Goal: Information Seeking & Learning: Learn about a topic

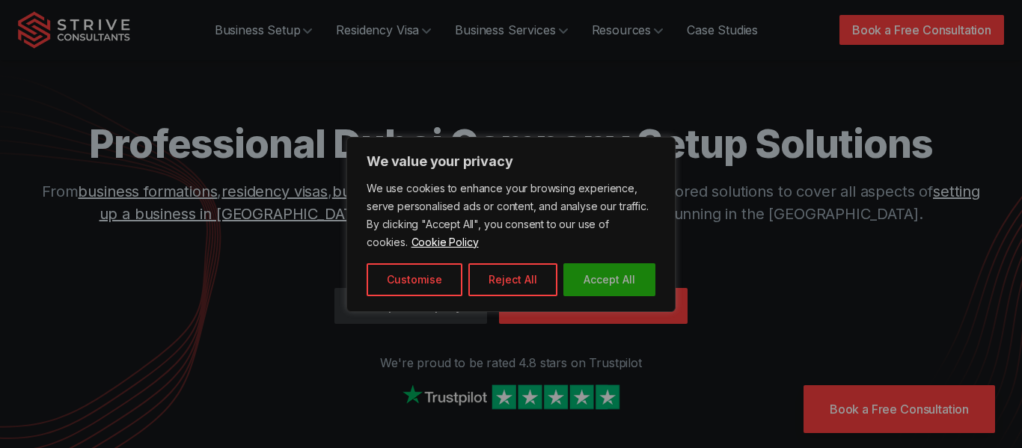
click at [607, 278] on button "Accept All" at bounding box center [609, 279] width 92 height 33
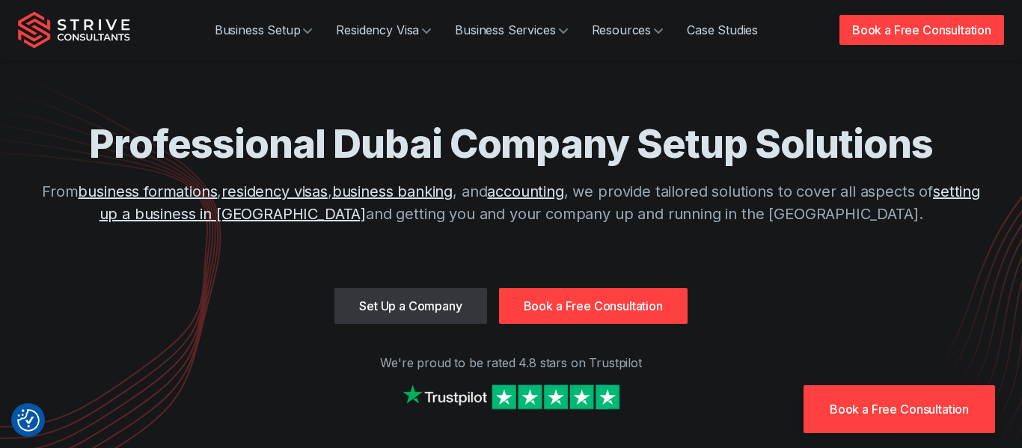
click at [197, 168] on div "Professional Dubai Company Setup Solutions From business formations , residency…" at bounding box center [511, 204] width 958 height 168
click at [397, 168] on h1 "Professional Dubai Company Setup Solutions" at bounding box center [511, 144] width 958 height 49
click at [541, 168] on h1 "Professional Dubai Company Setup Solutions" at bounding box center [511, 144] width 958 height 49
click at [680, 167] on h1 "Professional Dubai Company Setup Solutions" at bounding box center [511, 144] width 958 height 49
click at [867, 163] on h1 "Professional Dubai Company Setup Solutions" at bounding box center [511, 144] width 958 height 49
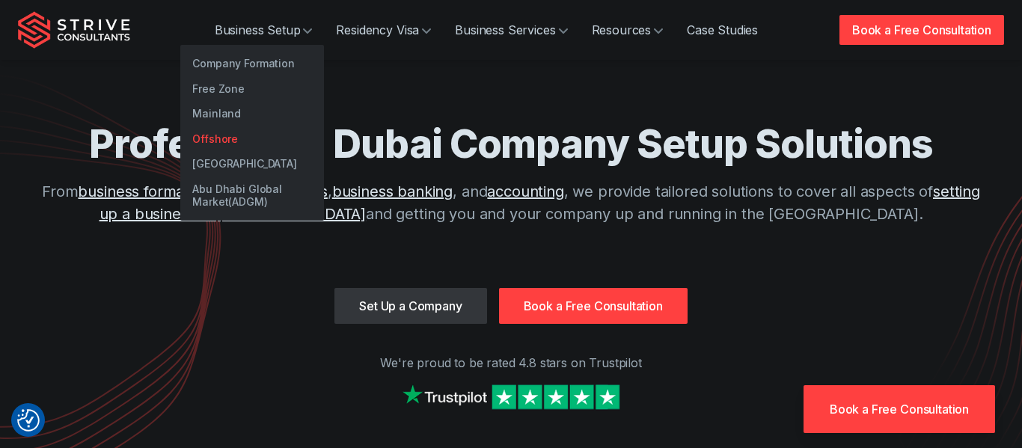
click at [215, 144] on link "Offshore" at bounding box center [252, 138] width 144 height 25
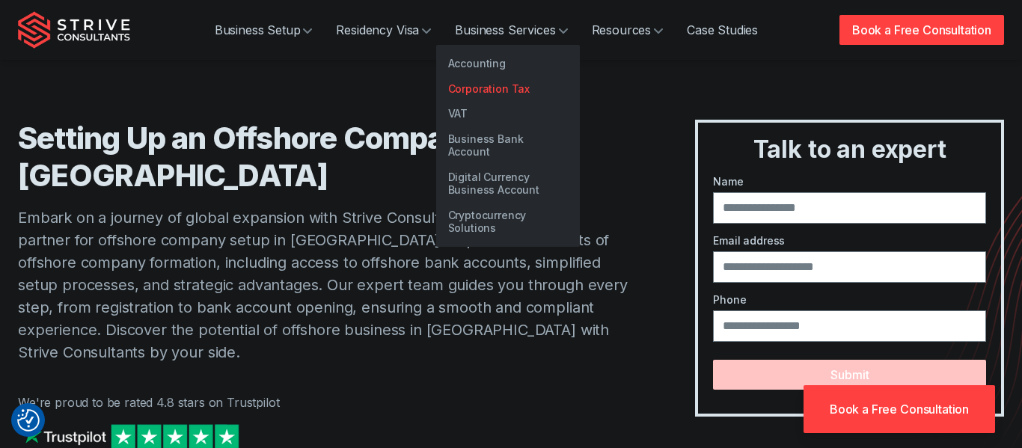
click at [483, 89] on link "Corporation Tax" at bounding box center [508, 88] width 144 height 25
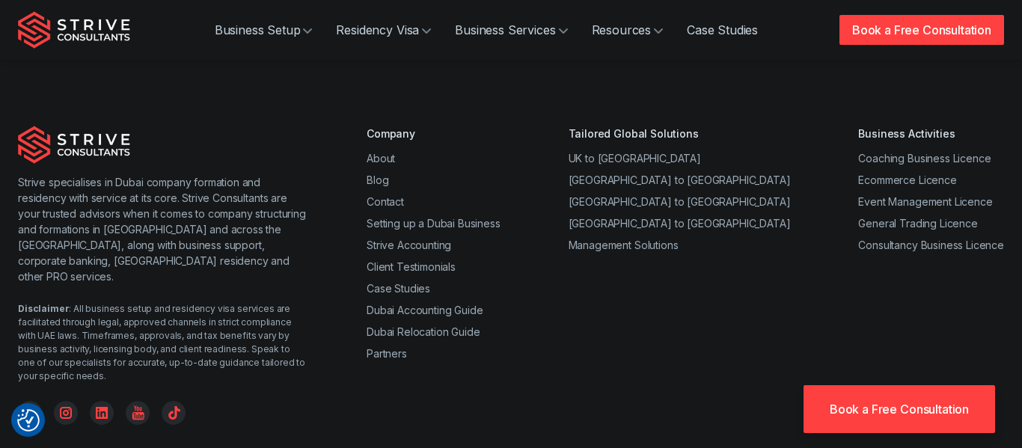
scroll to position [3395, 0]
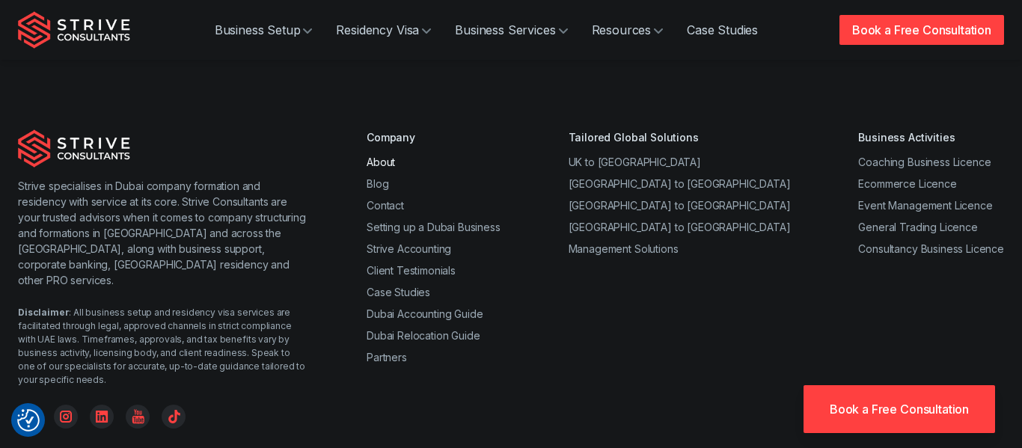
click at [379, 156] on link "About" at bounding box center [381, 162] width 28 height 13
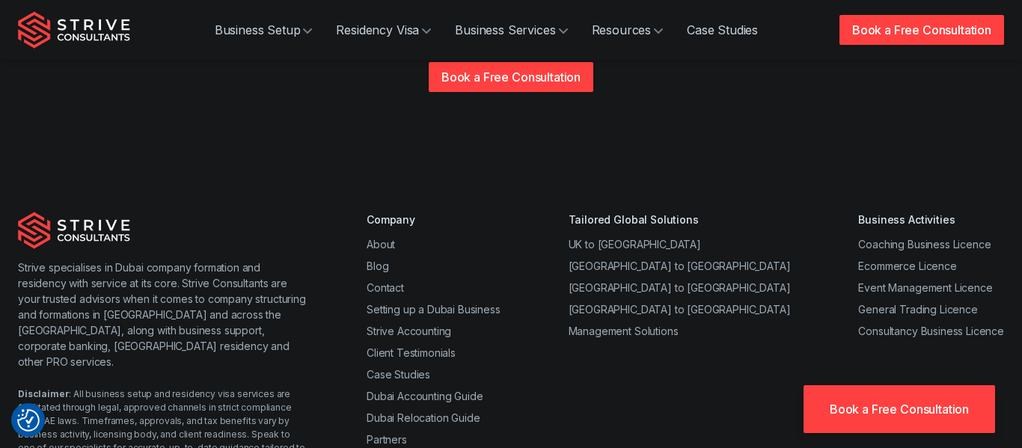
scroll to position [3040, 0]
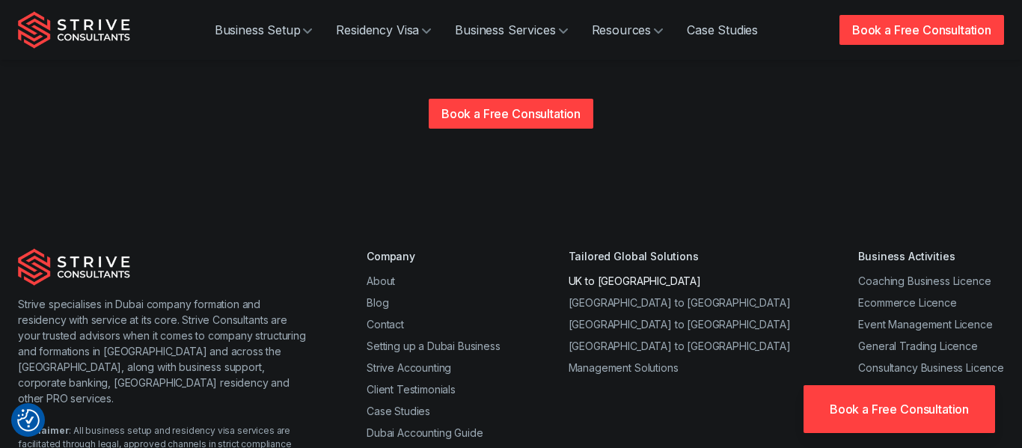
click at [652, 275] on link "UK to [GEOGRAPHIC_DATA]" at bounding box center [635, 281] width 132 height 13
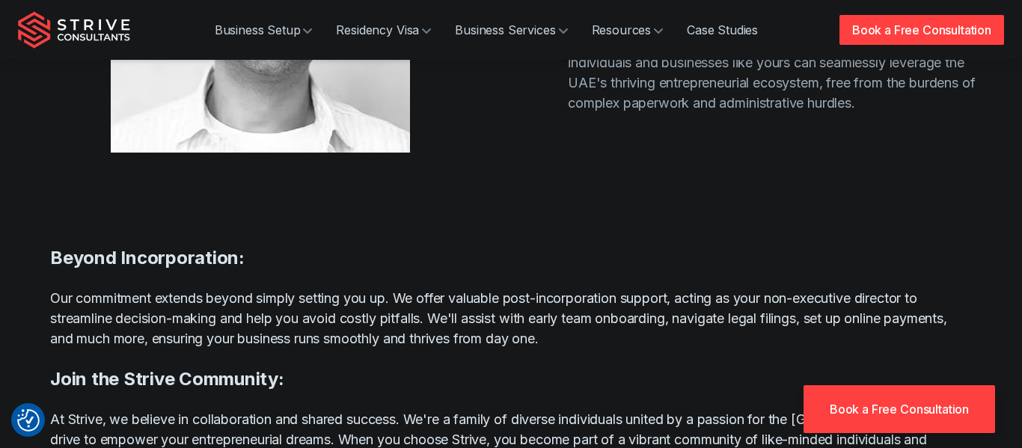
scroll to position [0, 0]
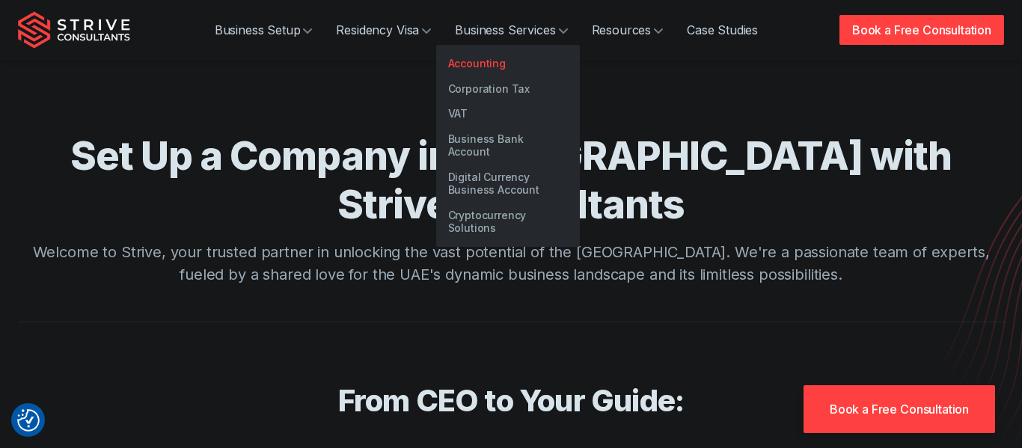
click at [492, 65] on link "Accounting" at bounding box center [508, 63] width 144 height 25
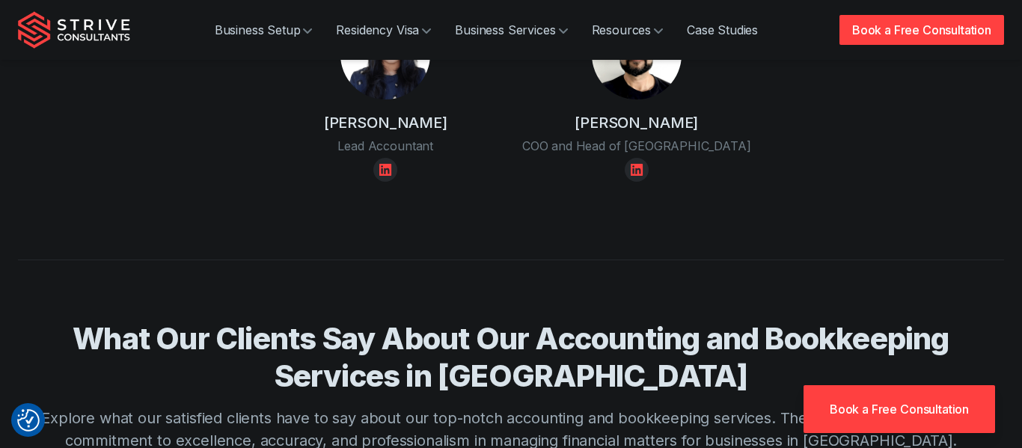
scroll to position [2839, 0]
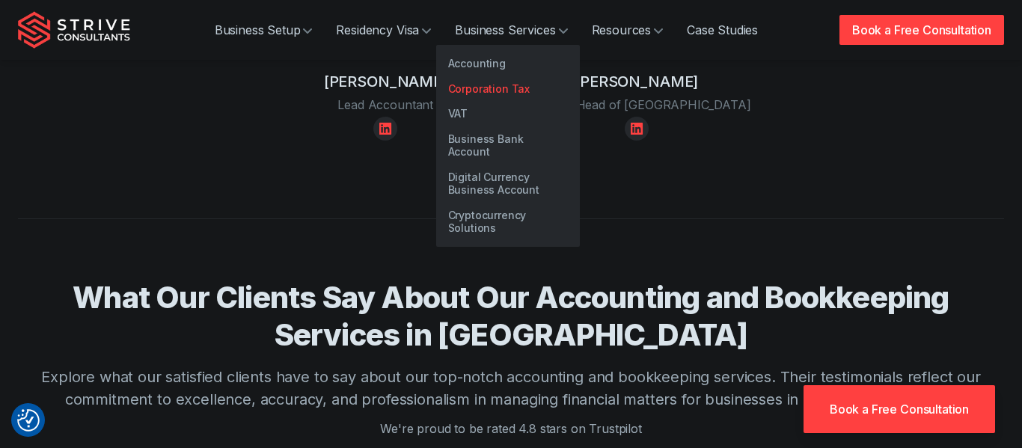
click at [491, 91] on link "Corporation Tax" at bounding box center [508, 88] width 144 height 25
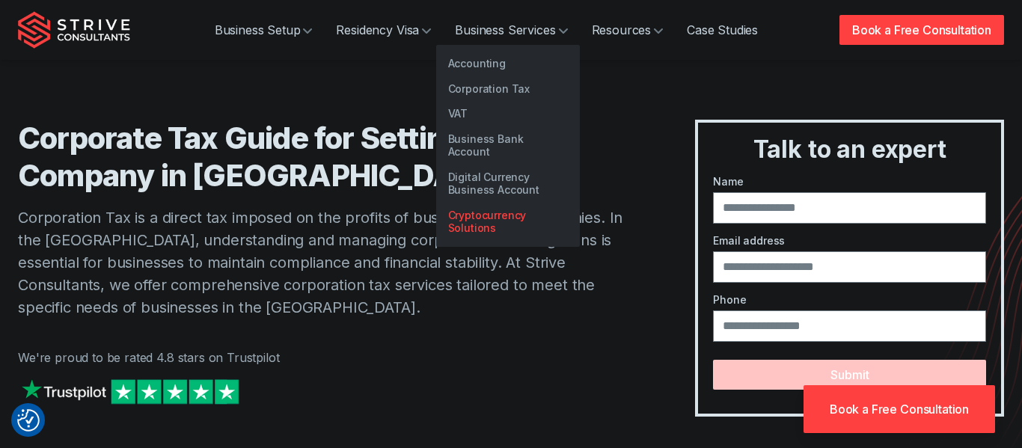
click at [486, 203] on link "Cryptocurrency Solutions" at bounding box center [508, 222] width 144 height 38
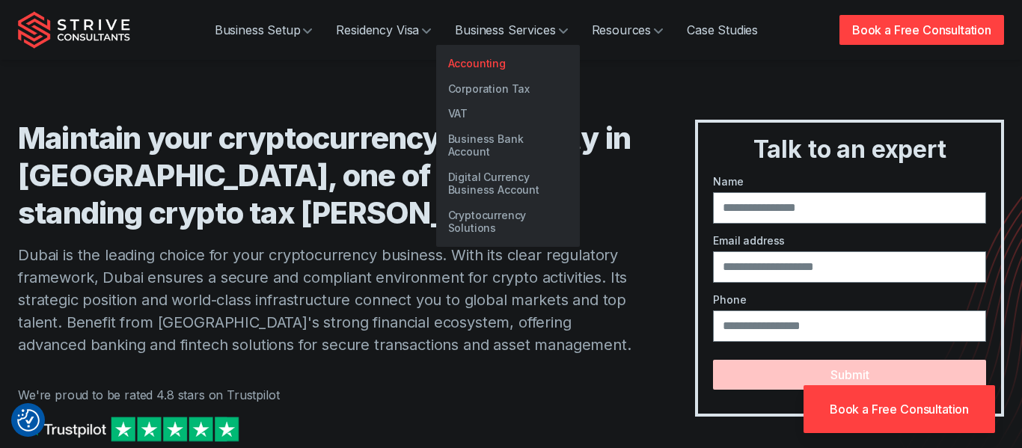
click at [474, 64] on link "Accounting" at bounding box center [508, 63] width 144 height 25
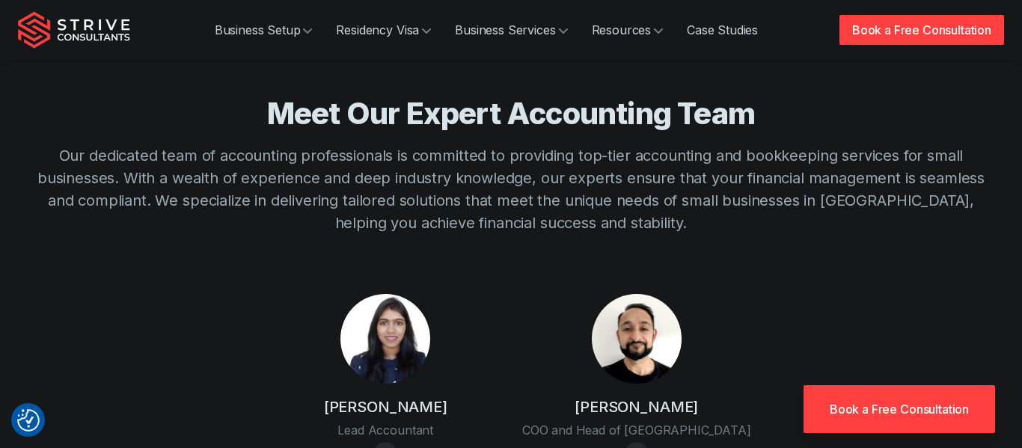
scroll to position [2561, 0]
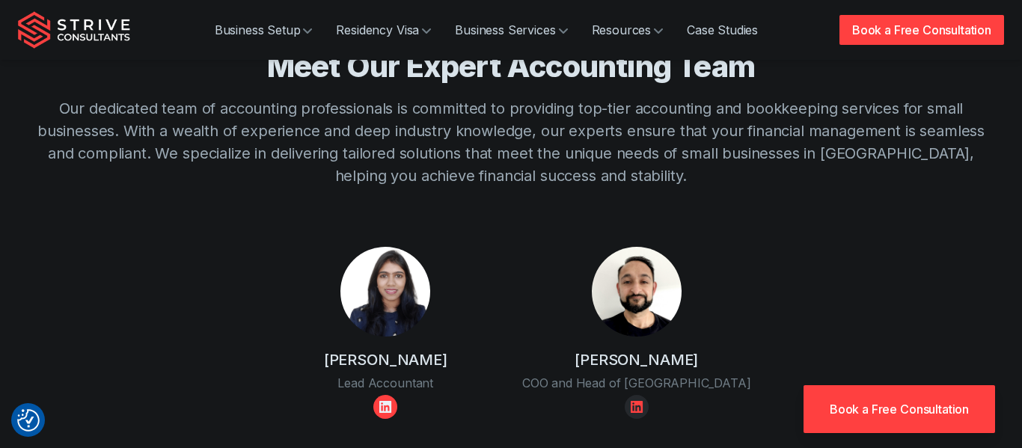
click at [388, 401] on icon "Linkedin" at bounding box center [385, 407] width 12 height 12
click at [382, 395] on icon "Linkedin" at bounding box center [385, 407] width 24 height 24
click at [387, 401] on icon "Linkedin" at bounding box center [385, 407] width 12 height 12
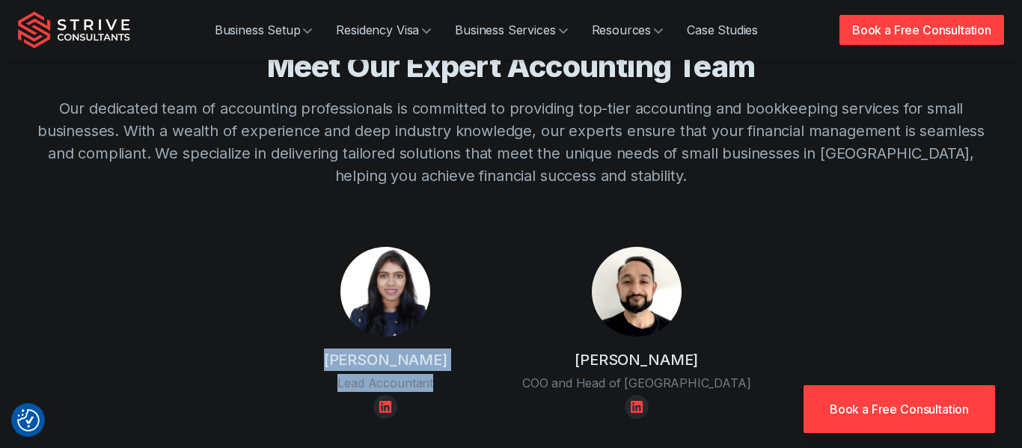
drag, startPoint x: 311, startPoint y: 299, endPoint x: 444, endPoint y: 328, distance: 136.2
click at [444, 328] on div "Shruti Jhunjhunwala Lead Accountant" at bounding box center [385, 333] width 233 height 172
click at [738, 272] on div "Raj Karwal COO and Head of UK" at bounding box center [636, 333] width 233 height 172
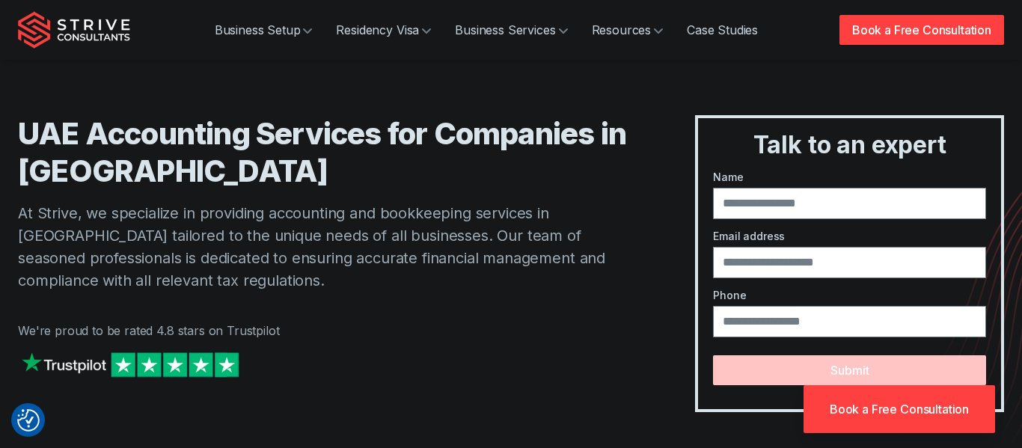
scroll to position [0, 0]
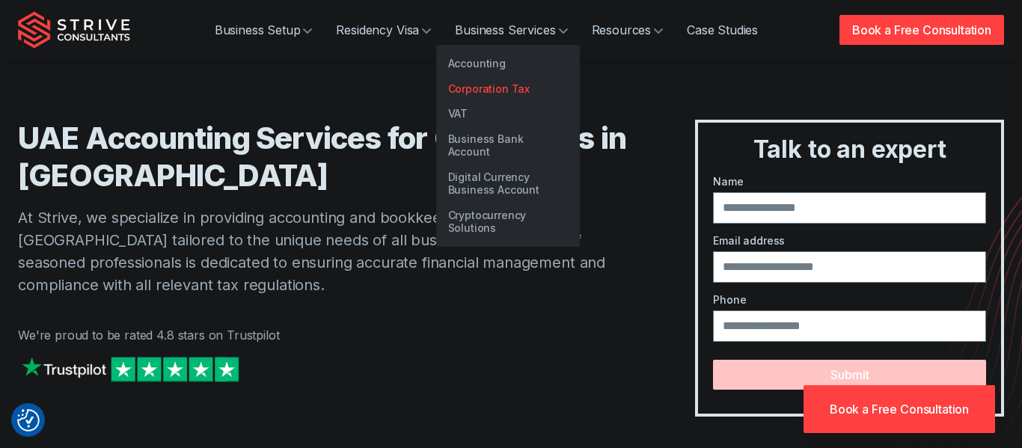
click at [495, 88] on link "Corporation Tax" at bounding box center [508, 88] width 144 height 25
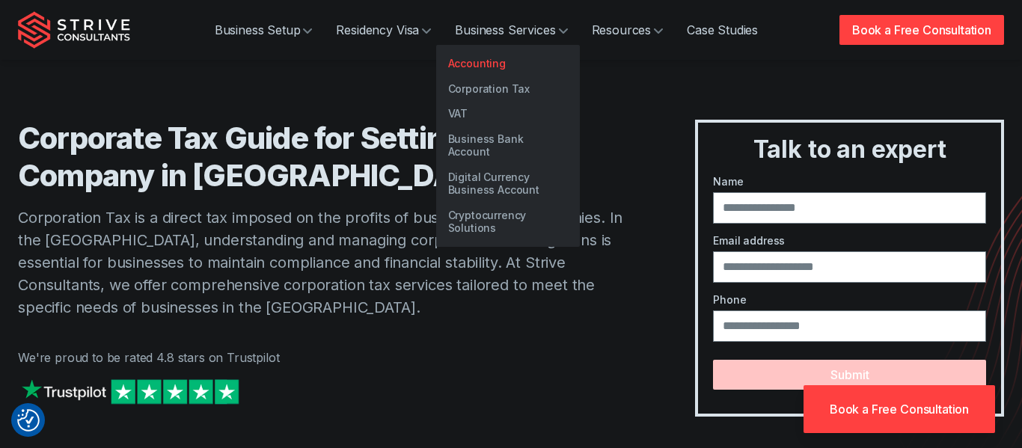
click at [471, 67] on link "Accounting" at bounding box center [508, 63] width 144 height 25
